Goal: Task Accomplishment & Management: Manage account settings

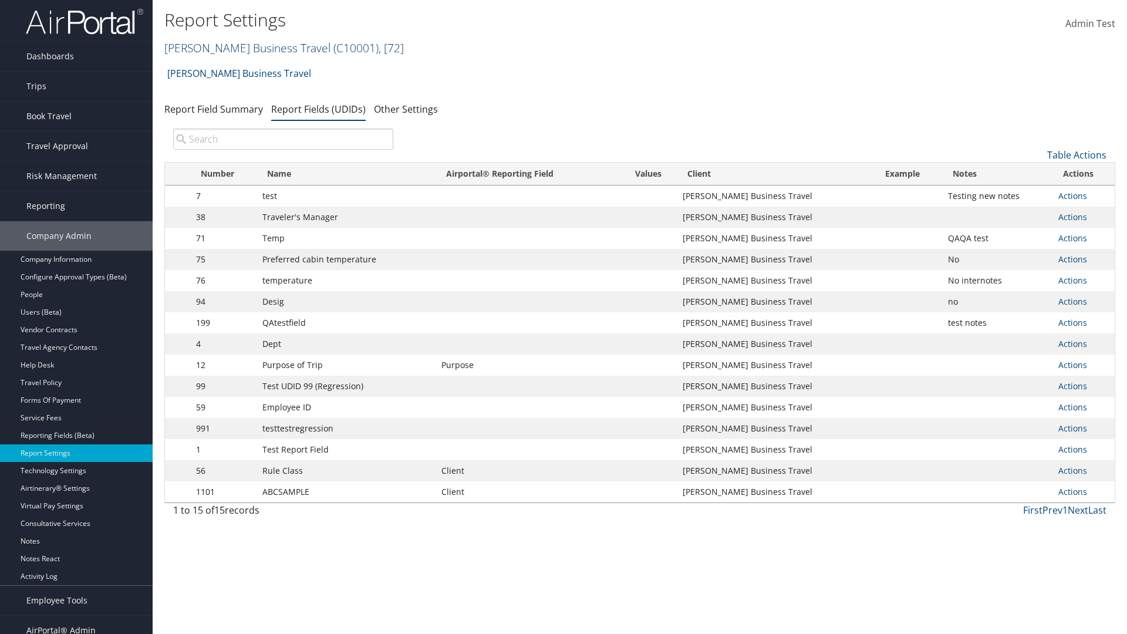
click at [242, 48] on link "Christopherson Business Travel ( C10001 ) , [ 72 ]" at bounding box center [284, 48] width 240 height 16
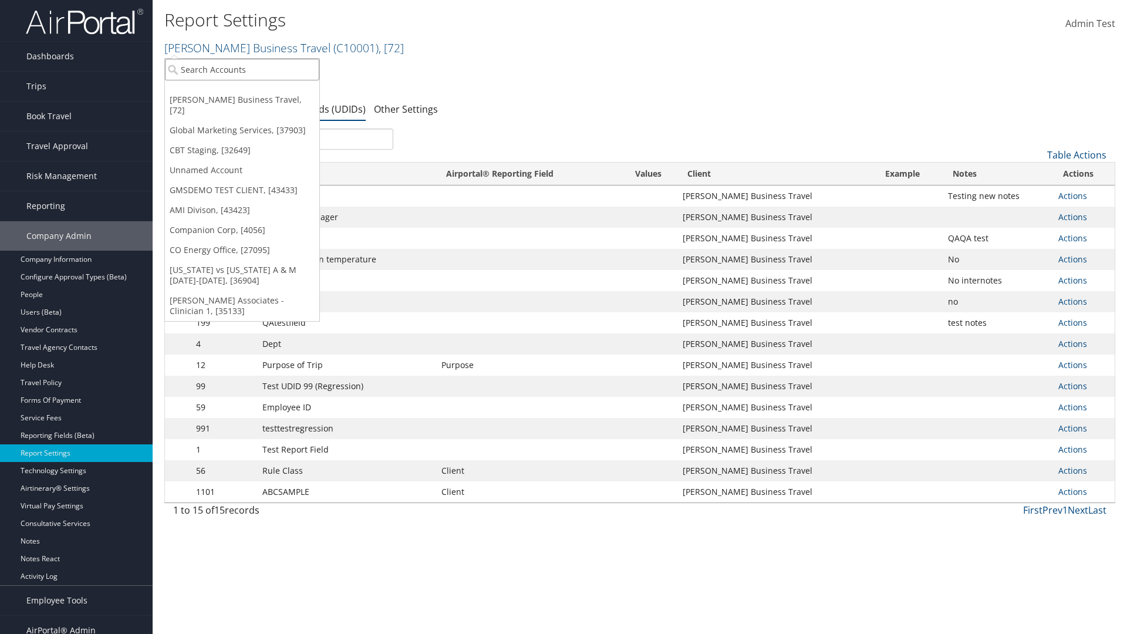
click at [242, 69] on input "search" at bounding box center [242, 70] width 154 height 22
type input "Global Marketing Services"
click at [253, 91] on div "Global Marketing Services (301946), [37903]" at bounding box center [253, 91] width 189 height 11
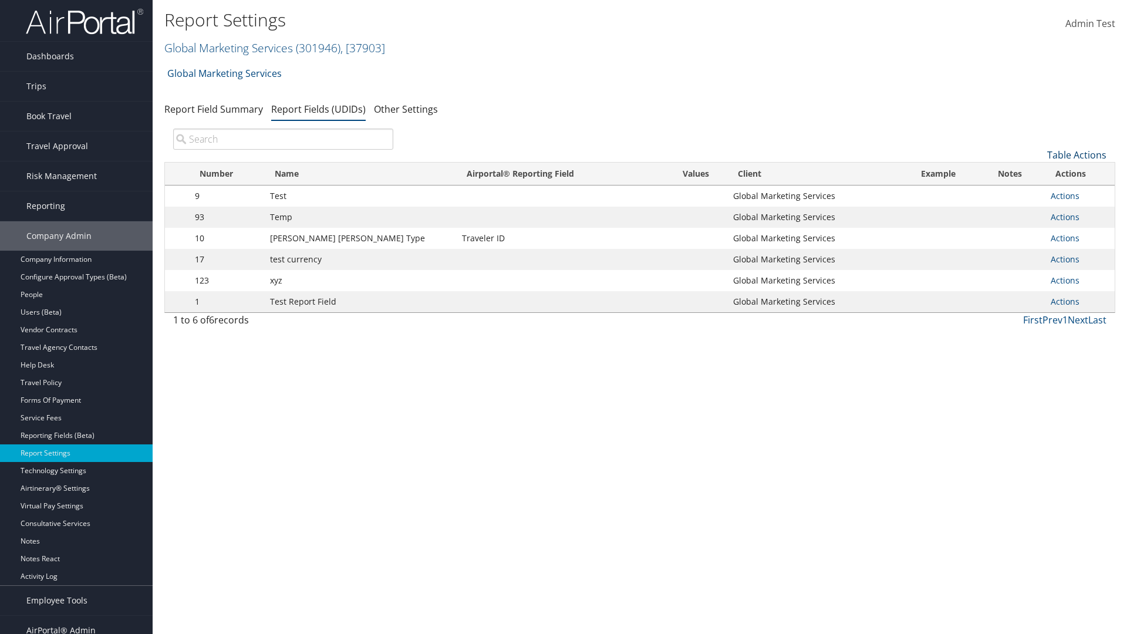
click at [1077, 155] on link "Table Actions" at bounding box center [1076, 155] width 59 height 13
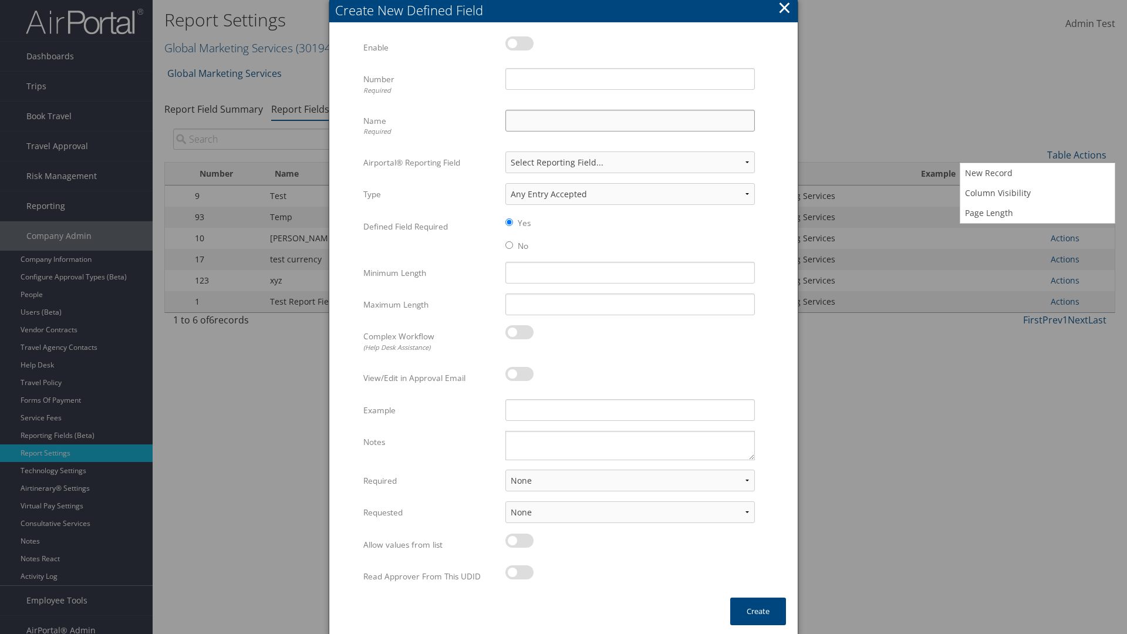
click at [630, 120] on input "Name Required" at bounding box center [629, 121] width 249 height 22
type input "Test Report Dummy"
click at [630, 79] on input "Number Required" at bounding box center [629, 79] width 249 height 22
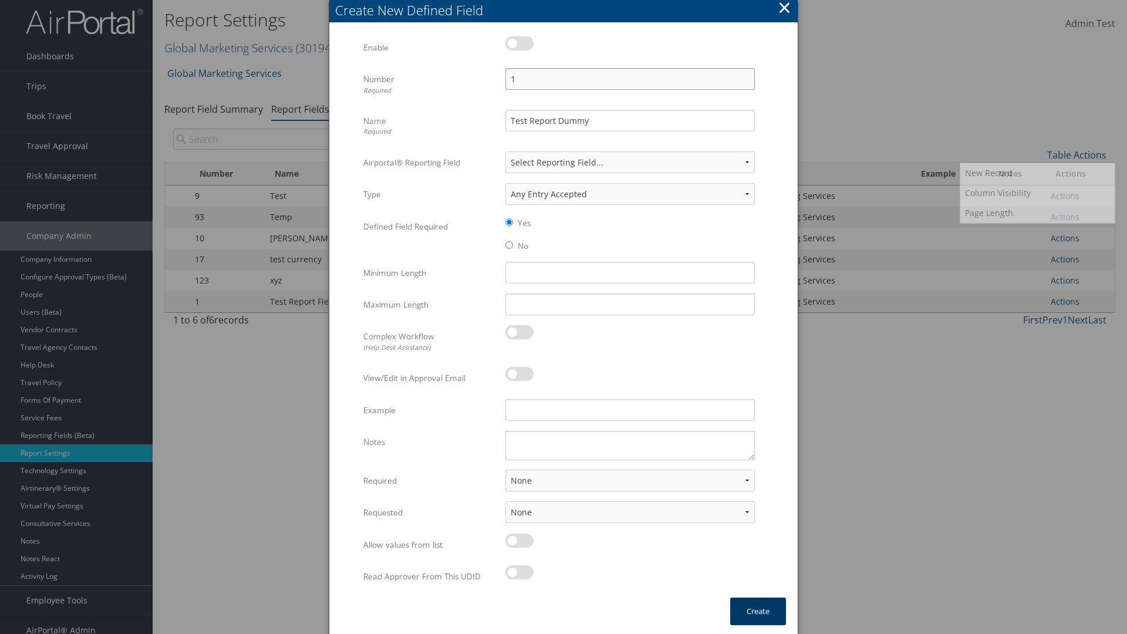
type input "1"
click at [758, 611] on button "Create" at bounding box center [758, 612] width 56 height 28
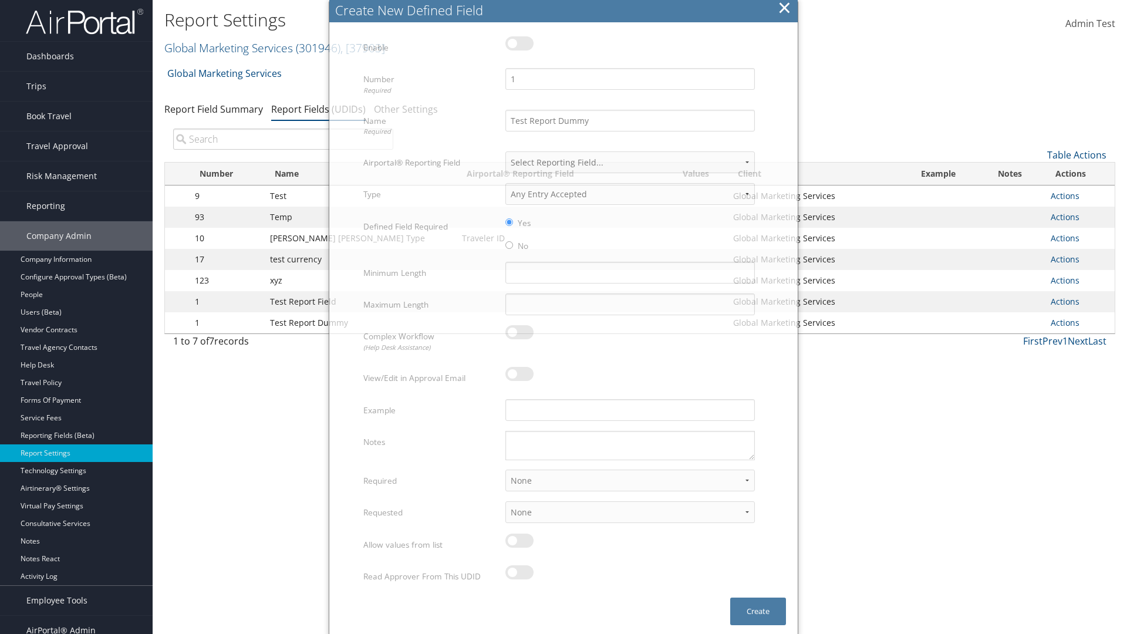
click at [1077, 323] on td "Actions Update Report Field Values Upload Report Field Values Edit Delete" at bounding box center [1080, 322] width 70 height 21
